Goal: Entertainment & Leisure: Consume media (video, audio)

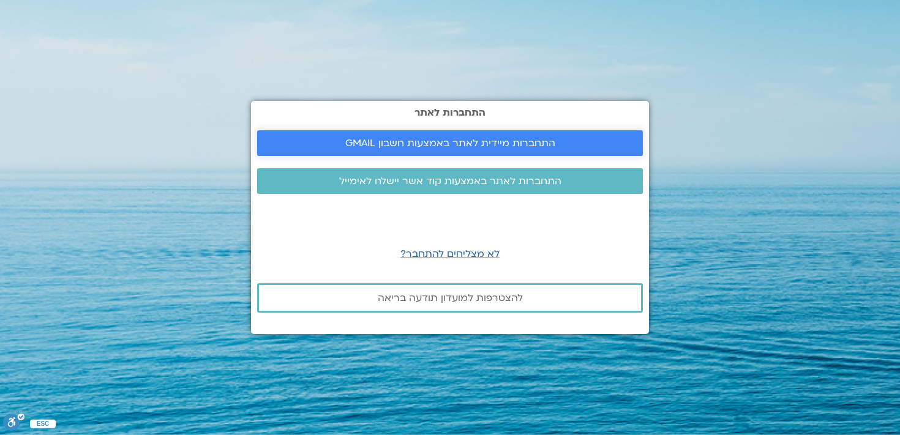
click at [441, 140] on span "התחברות מיידית לאתר באמצעות חשבון GMAIL" at bounding box center [450, 143] width 210 height 11
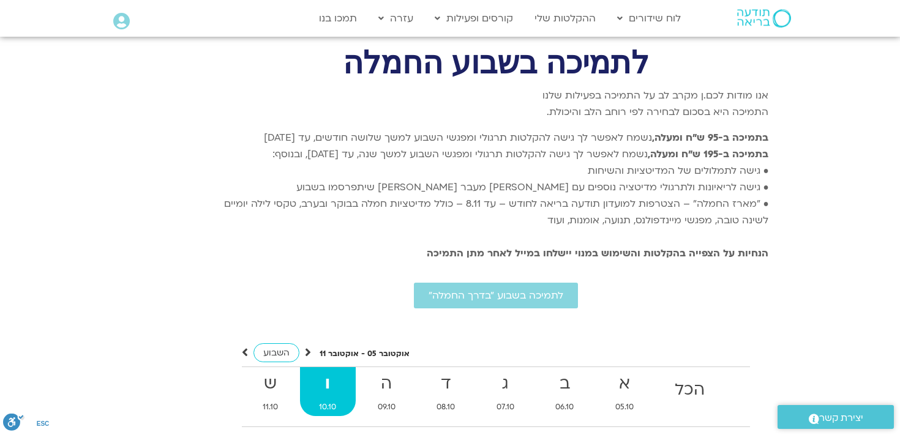
scroll to position [2287, 0]
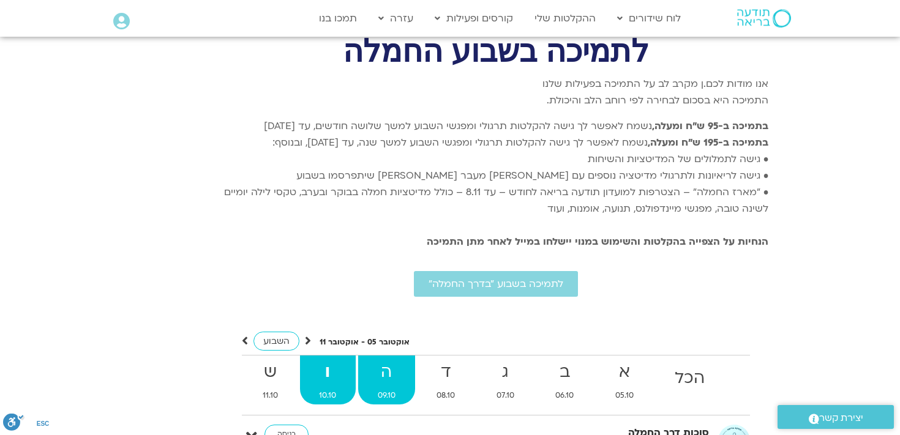
click at [386, 359] on strong "ה" at bounding box center [386, 373] width 57 height 28
click at [250, 427] on icon at bounding box center [251, 435] width 11 height 17
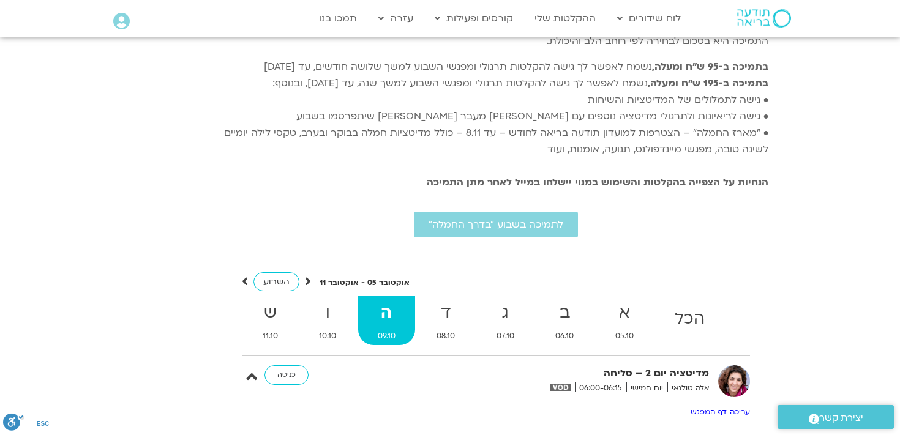
scroll to position [2347, 0]
click at [294, 365] on link "כניסה" at bounding box center [286, 375] width 44 height 20
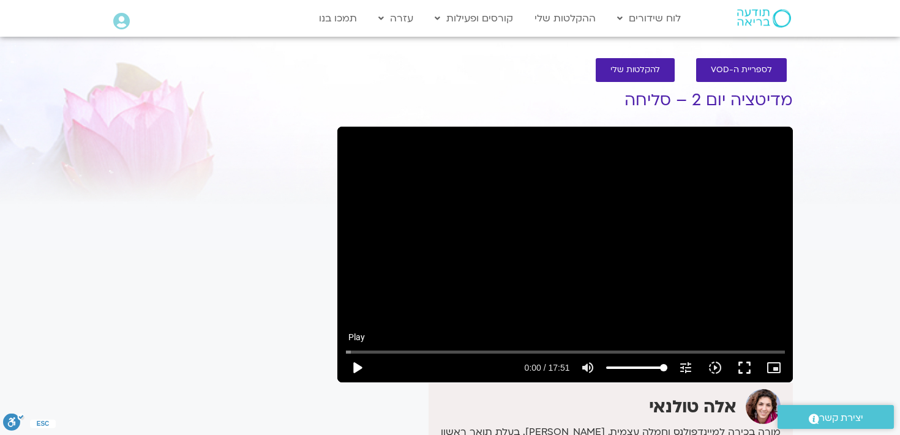
click at [360, 368] on button "play_arrow" at bounding box center [356, 367] width 29 height 29
click at [356, 366] on button "pause" at bounding box center [356, 367] width 29 height 29
click at [356, 369] on button "play_arrow" at bounding box center [356, 367] width 29 height 29
click at [495, 353] on input "Seek" at bounding box center [565, 351] width 439 height 7
click at [482, 353] on input "Seek" at bounding box center [565, 351] width 439 height 7
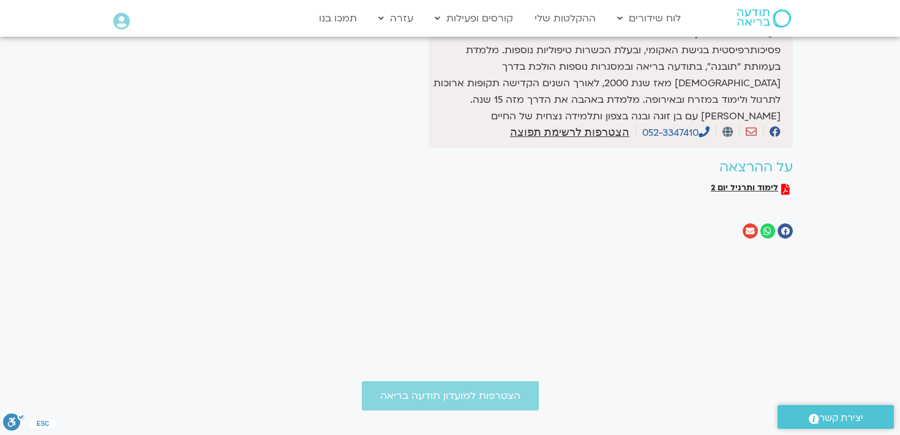
scroll to position [419, 0]
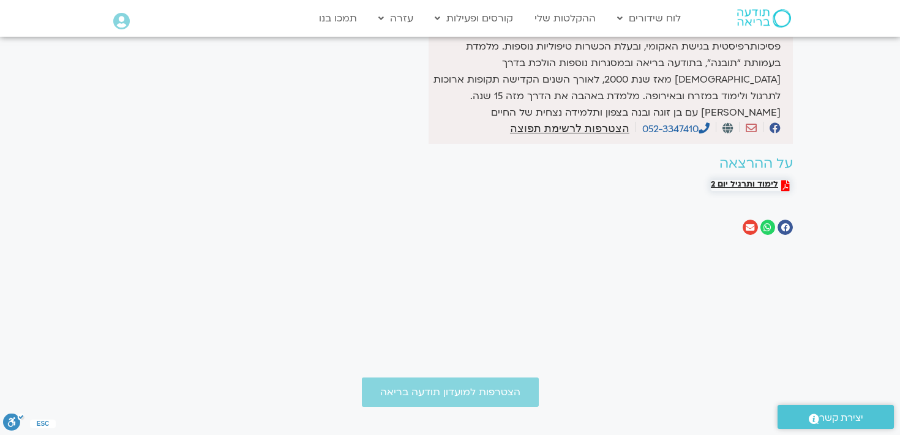
click at [763, 187] on span "לימוד ותרגיל יום 2" at bounding box center [744, 185] width 67 height 11
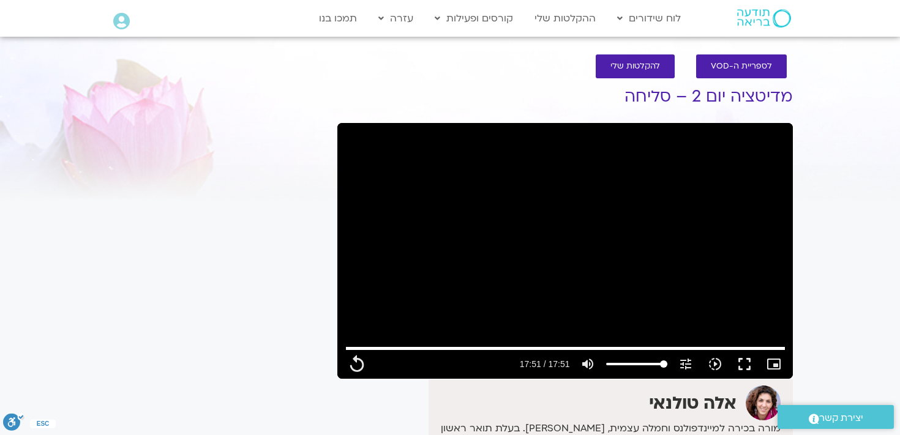
scroll to position [0, 0]
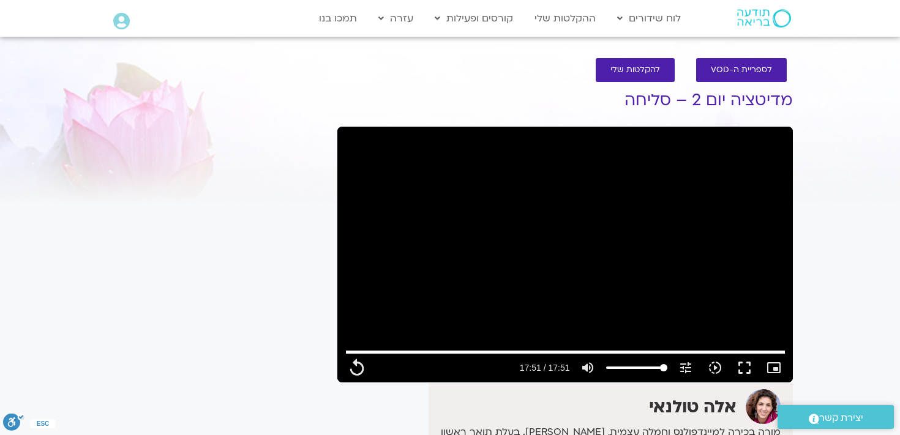
type input "1071.88"
